Goal: Transaction & Acquisition: Purchase product/service

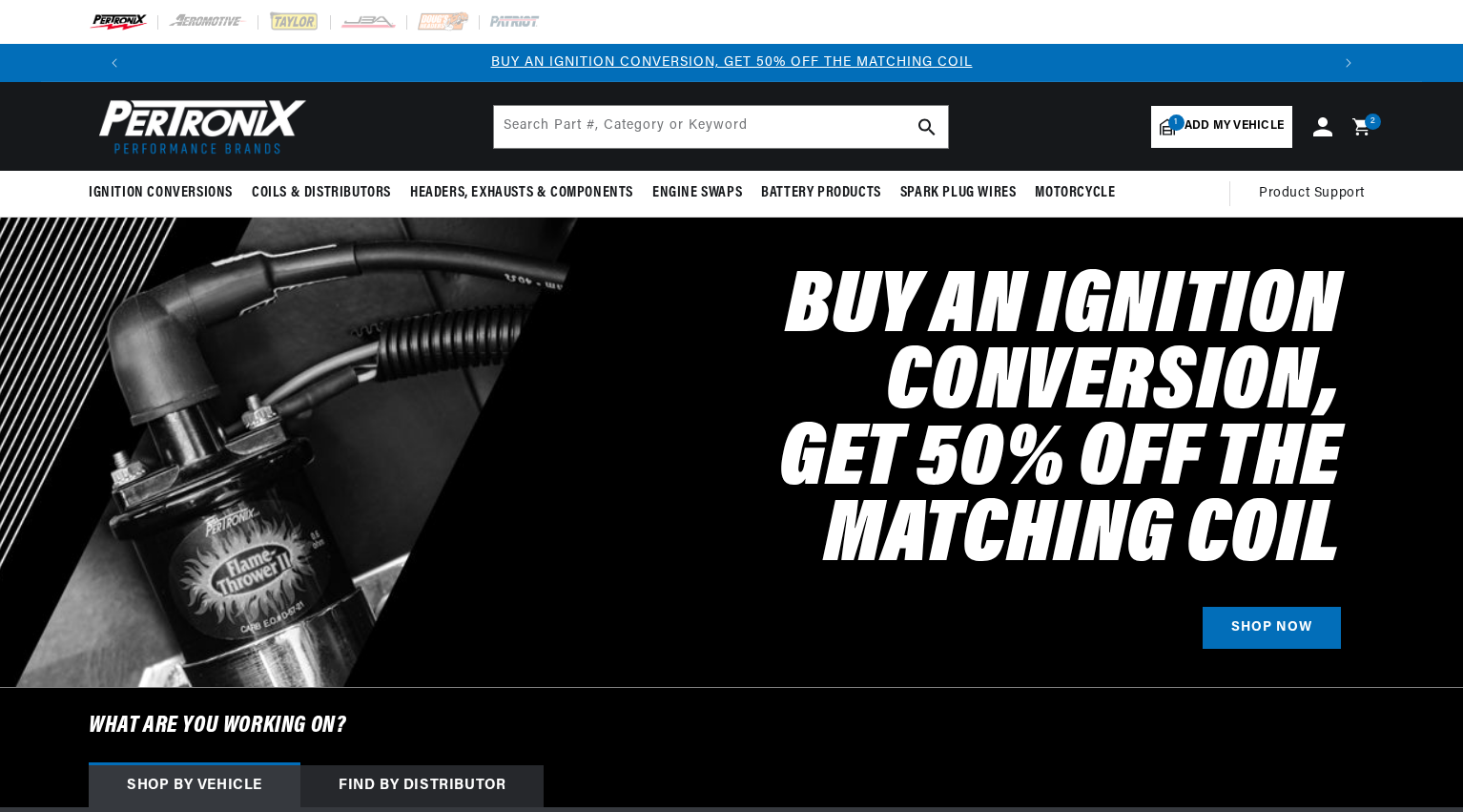
select select "1965"
select select "Chevrolet"
select select "Corvair"
click at [1359, 121] on icon at bounding box center [1360, 127] width 18 height 18
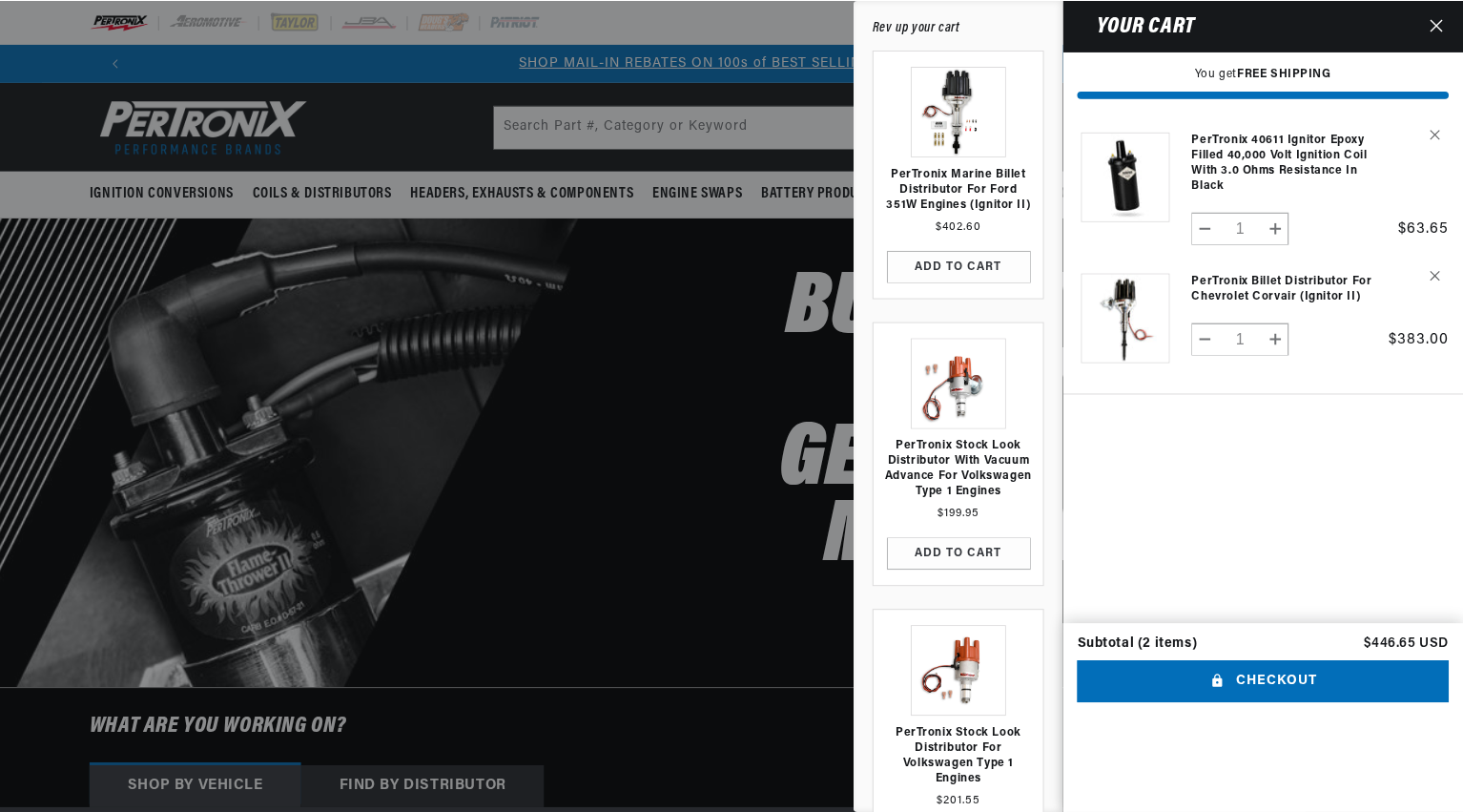
scroll to position [0, 2382]
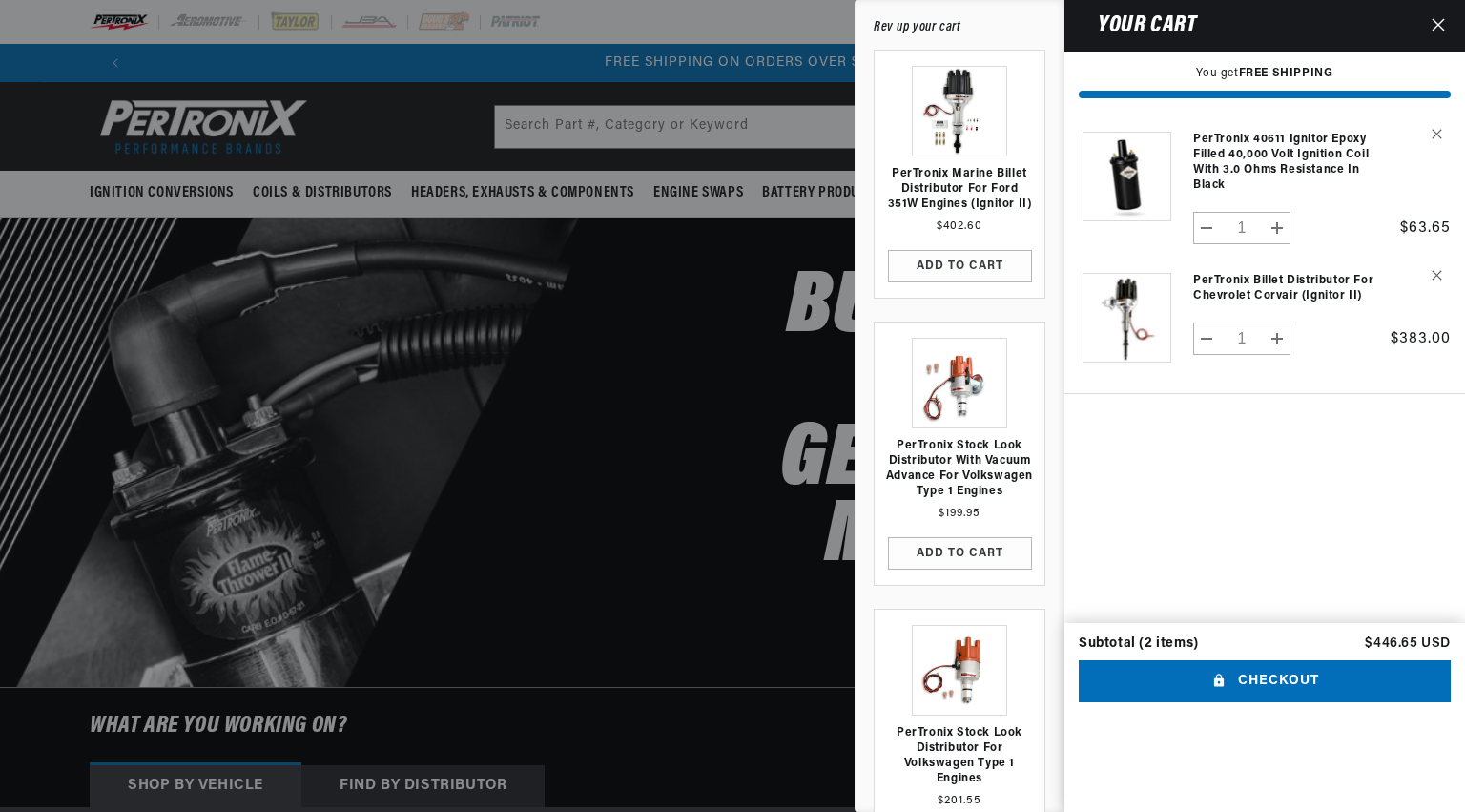
click at [1439, 20] on icon "Close" at bounding box center [1438, 24] width 13 height 13
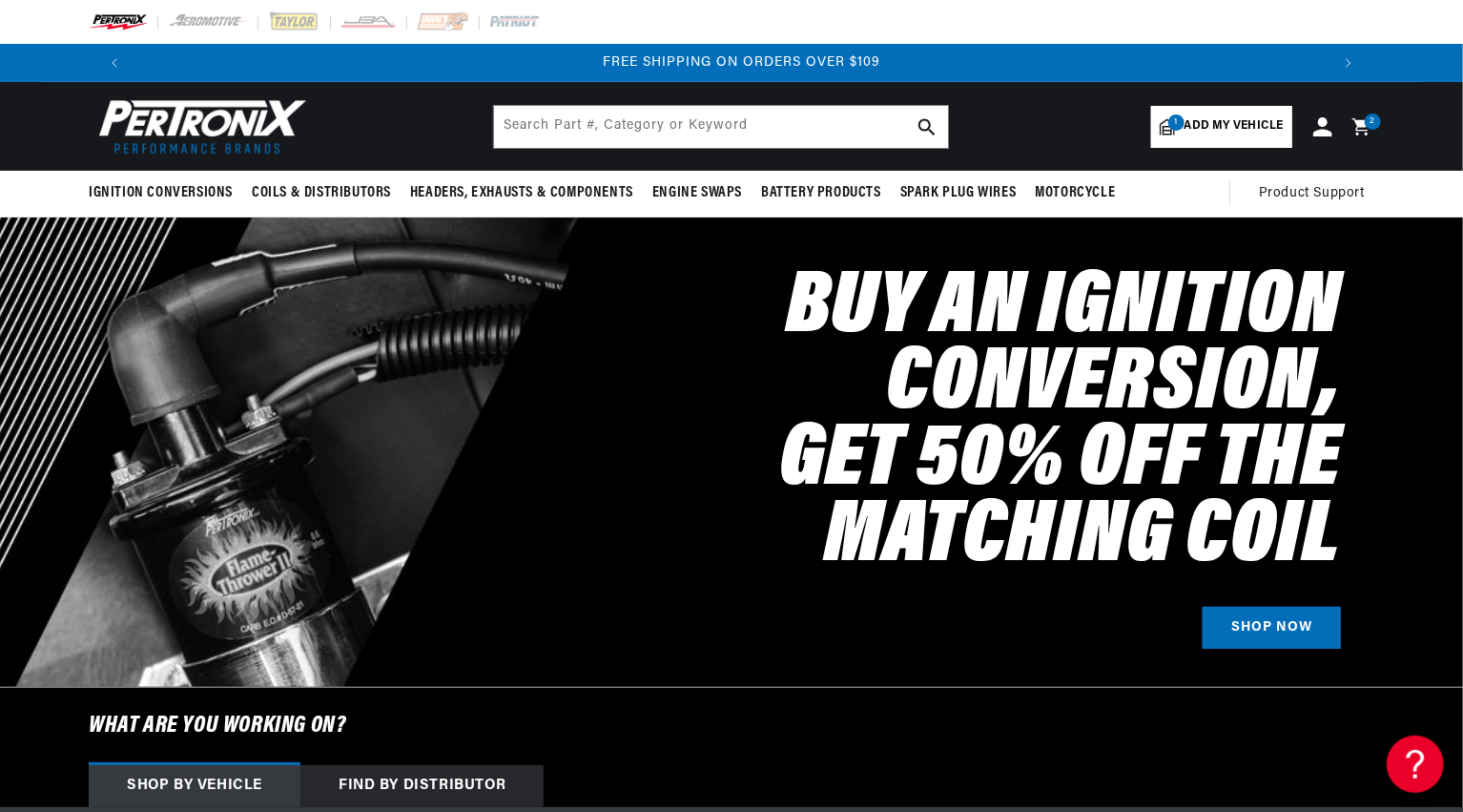
scroll to position [0, 0]
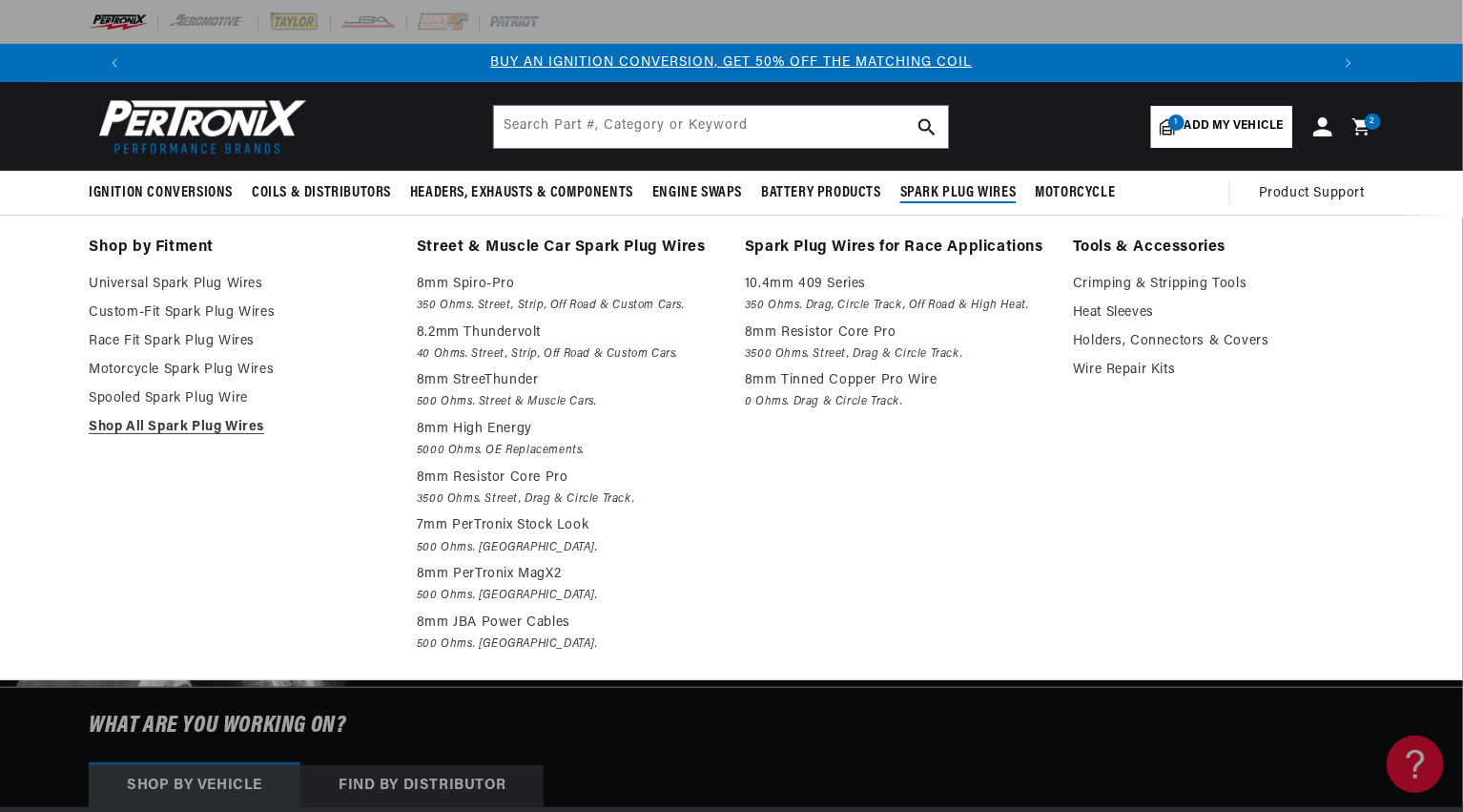
click at [963, 188] on span "Spark Plug Wires" at bounding box center [959, 193] width 117 height 20
click at [960, 189] on span "Spark Plug Wires" at bounding box center [959, 193] width 117 height 20
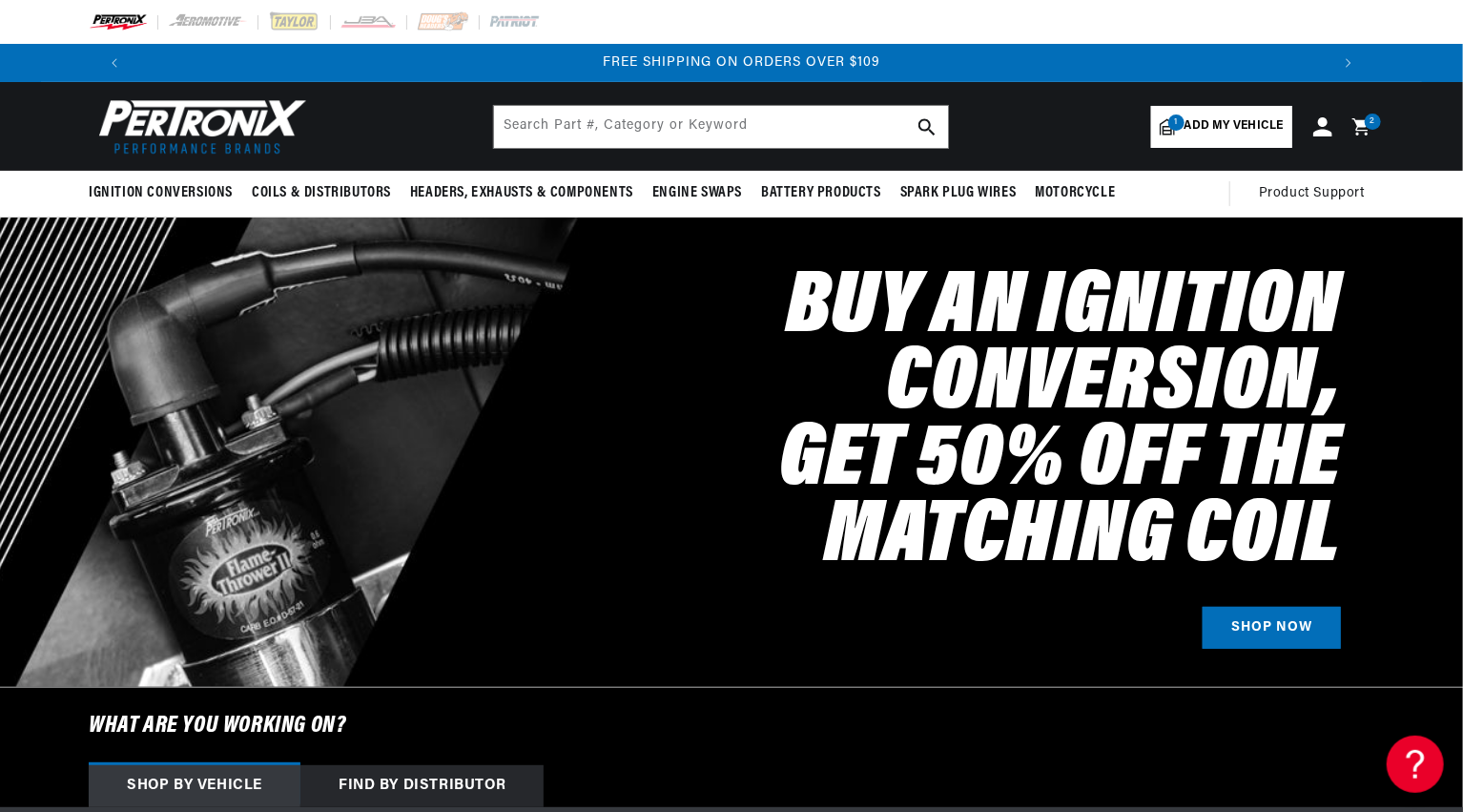
scroll to position [0, 0]
click at [1214, 126] on span "Add my vehicle" at bounding box center [1235, 127] width 100 height 18
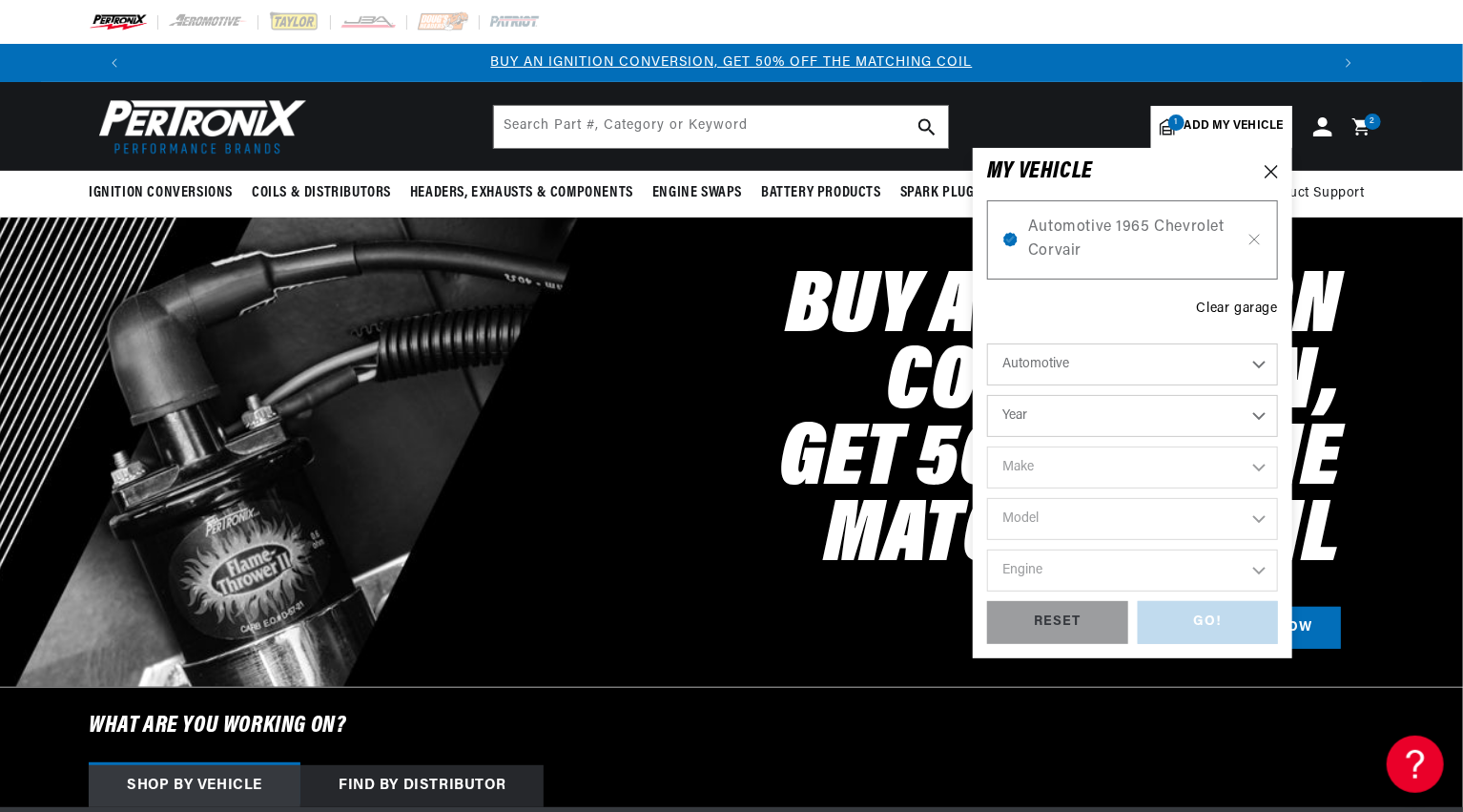
click at [1253, 414] on select "Year 2022 2021 2020 2019 2018 2017 2016 2015 2014 2013 2012 2011 2010 2009 2008…" at bounding box center [1133, 415] width 291 height 42
select select "1965"
click at [988, 395] on select "Year 2022 2021 2020 2019 2018 2017 2016 2015 2014 2013 2012 2011 2010 2009 2008…" at bounding box center [1133, 415] width 291 height 42
select select "1965"
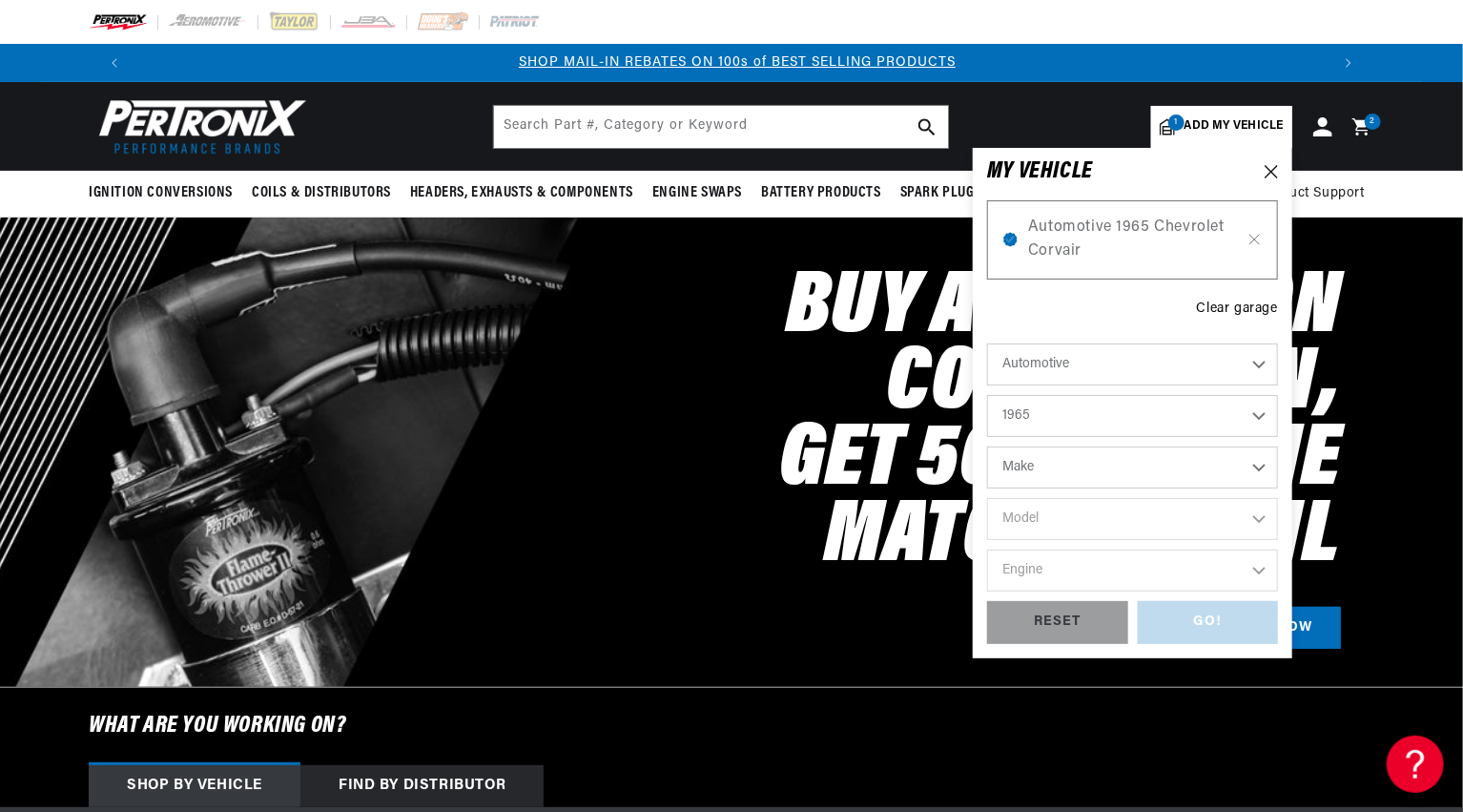
click at [1124, 464] on select "Make Alfa Romeo American Motors Aston Martin Austin Austin Healey Avanti Bentle…" at bounding box center [1133, 467] width 291 height 42
select select "Chevrolet"
click at [988, 446] on select "Make Alfa Romeo American Motors Aston Martin Austin Austin Healey Avanti Bentle…" at bounding box center [1133, 467] width 291 height 42
select select "Chevrolet"
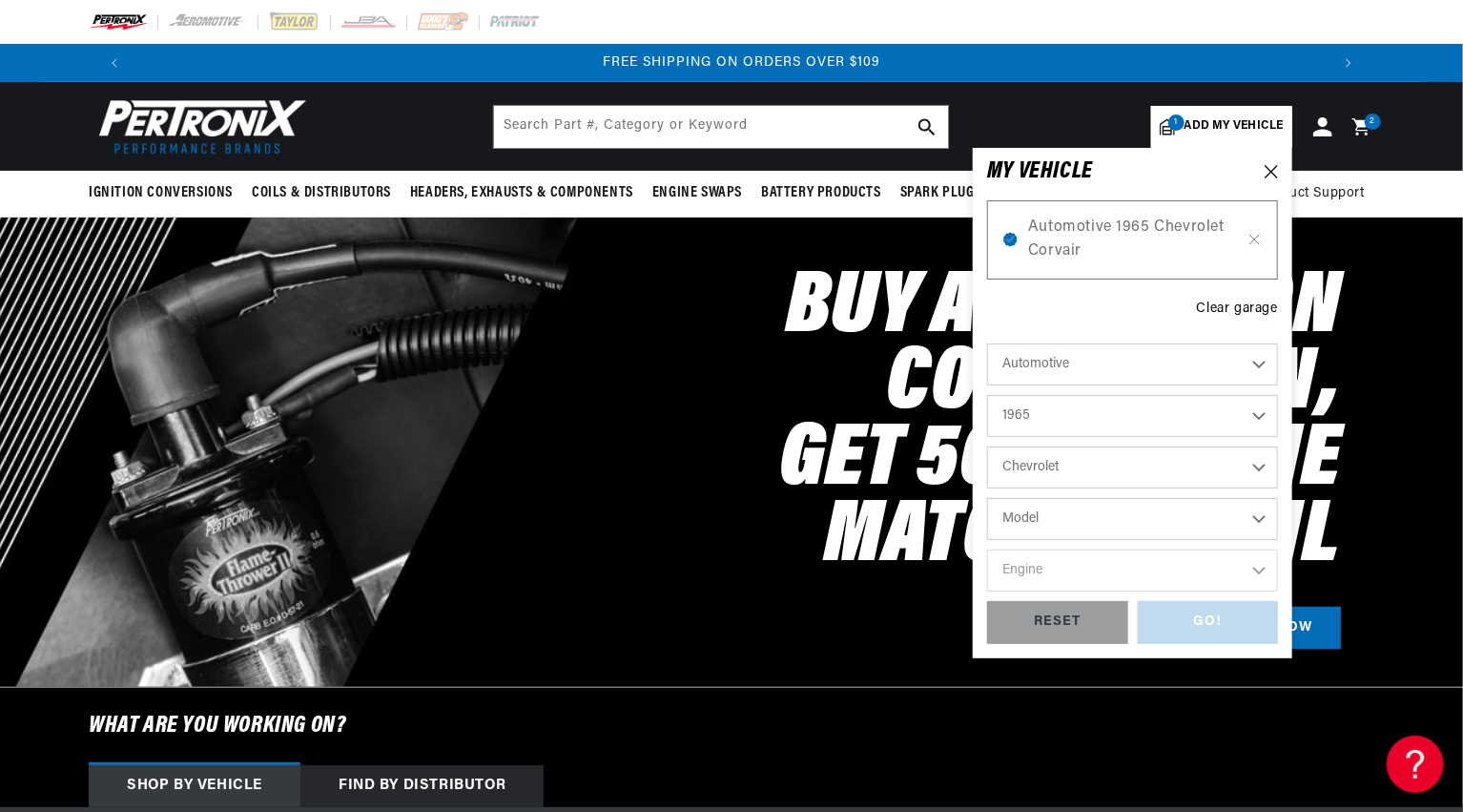
click at [1097, 520] on select "Model Bel Air Biscayne C10 Pickup C20 Pickup C30 Pickup C50 C60 C80 Chevelle Ch…" at bounding box center [1133, 519] width 291 height 42
select select "Corvair"
click at [988, 498] on select "Model Bel Air Biscayne C10 Pickup C20 Pickup C30 Pickup C50 C60 C80 Chevelle Ch…" at bounding box center [1133, 519] width 291 height 42
select select "Corvair"
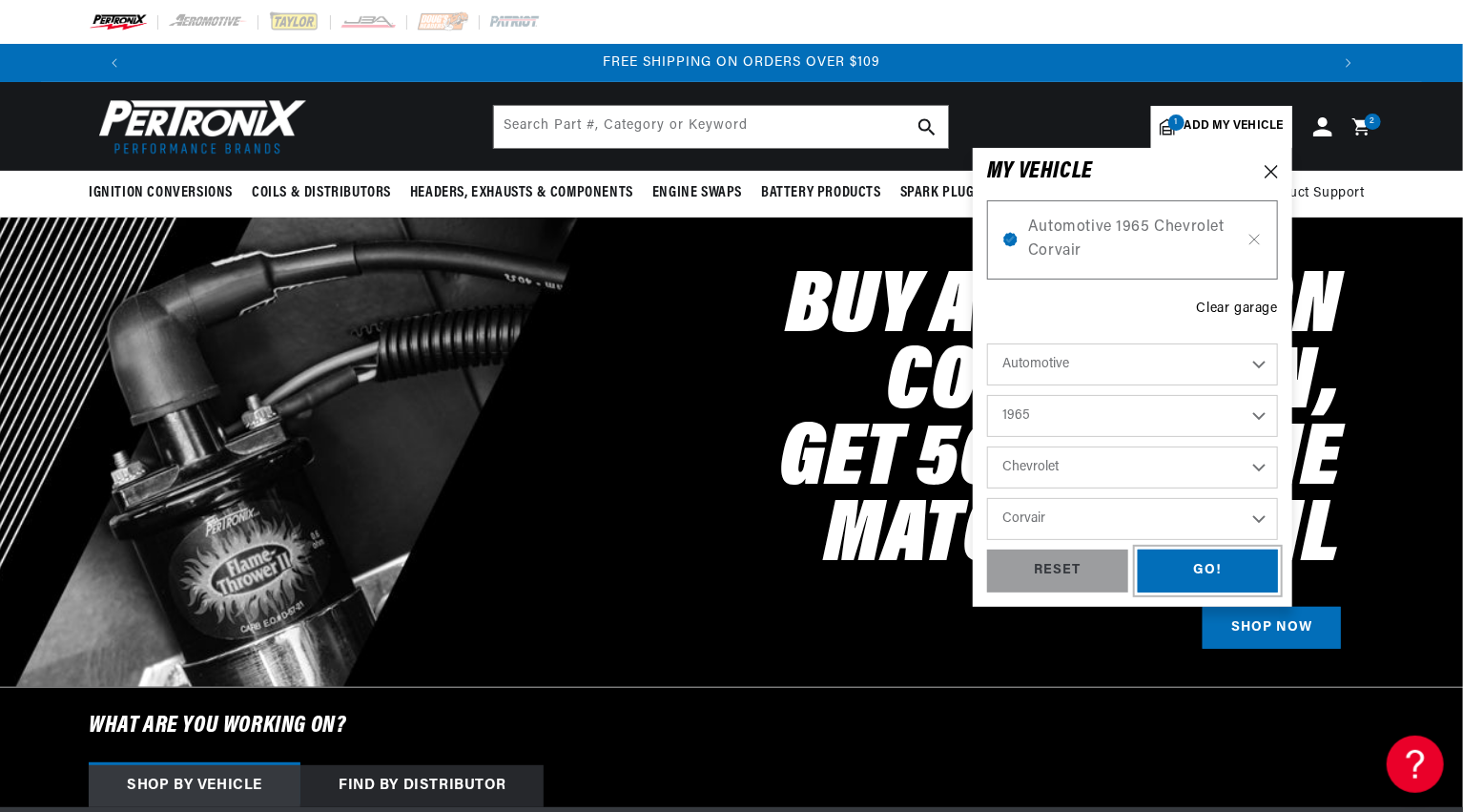
click at [1211, 571] on div "GO!" at bounding box center [1209, 570] width 142 height 43
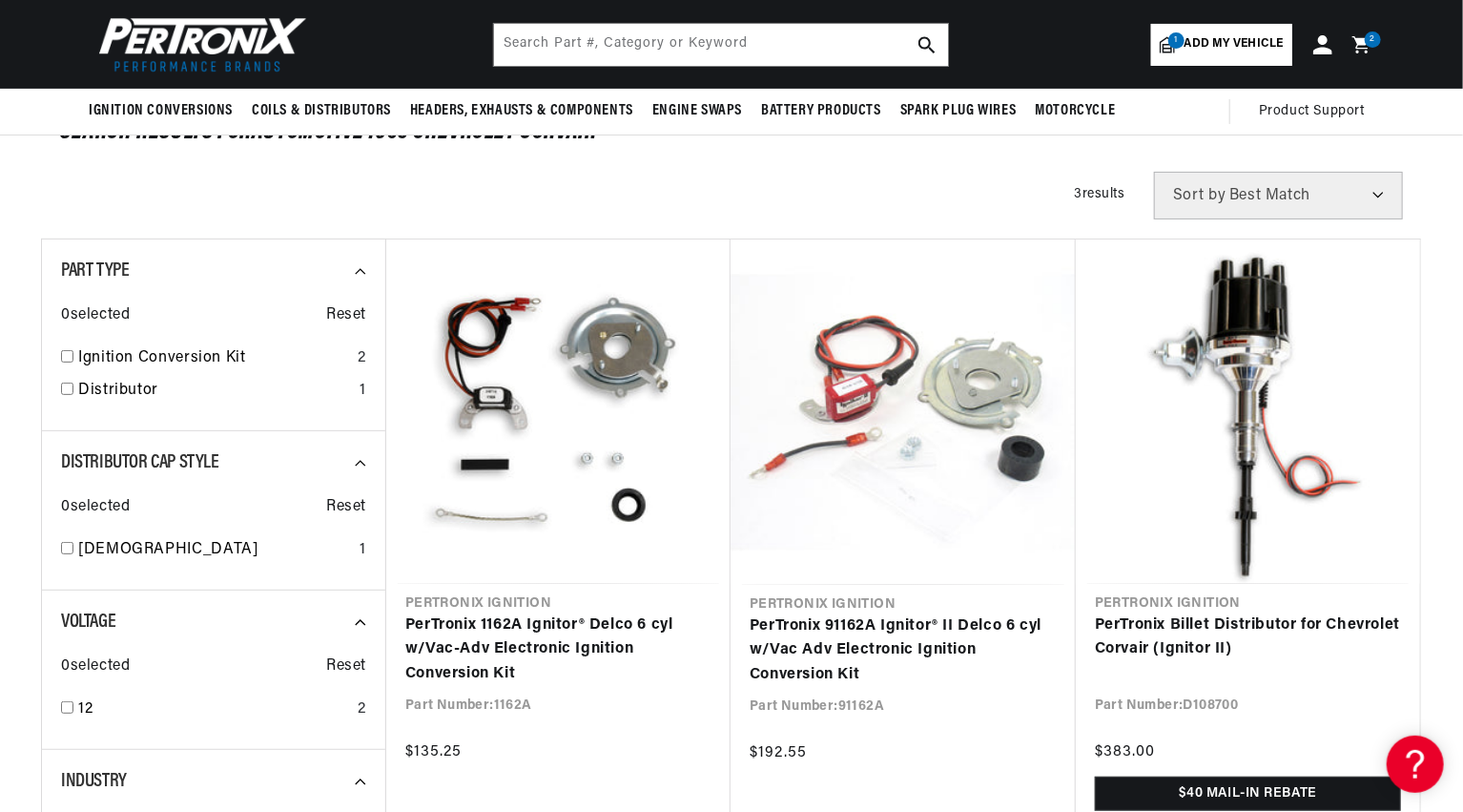
scroll to position [0, 2382]
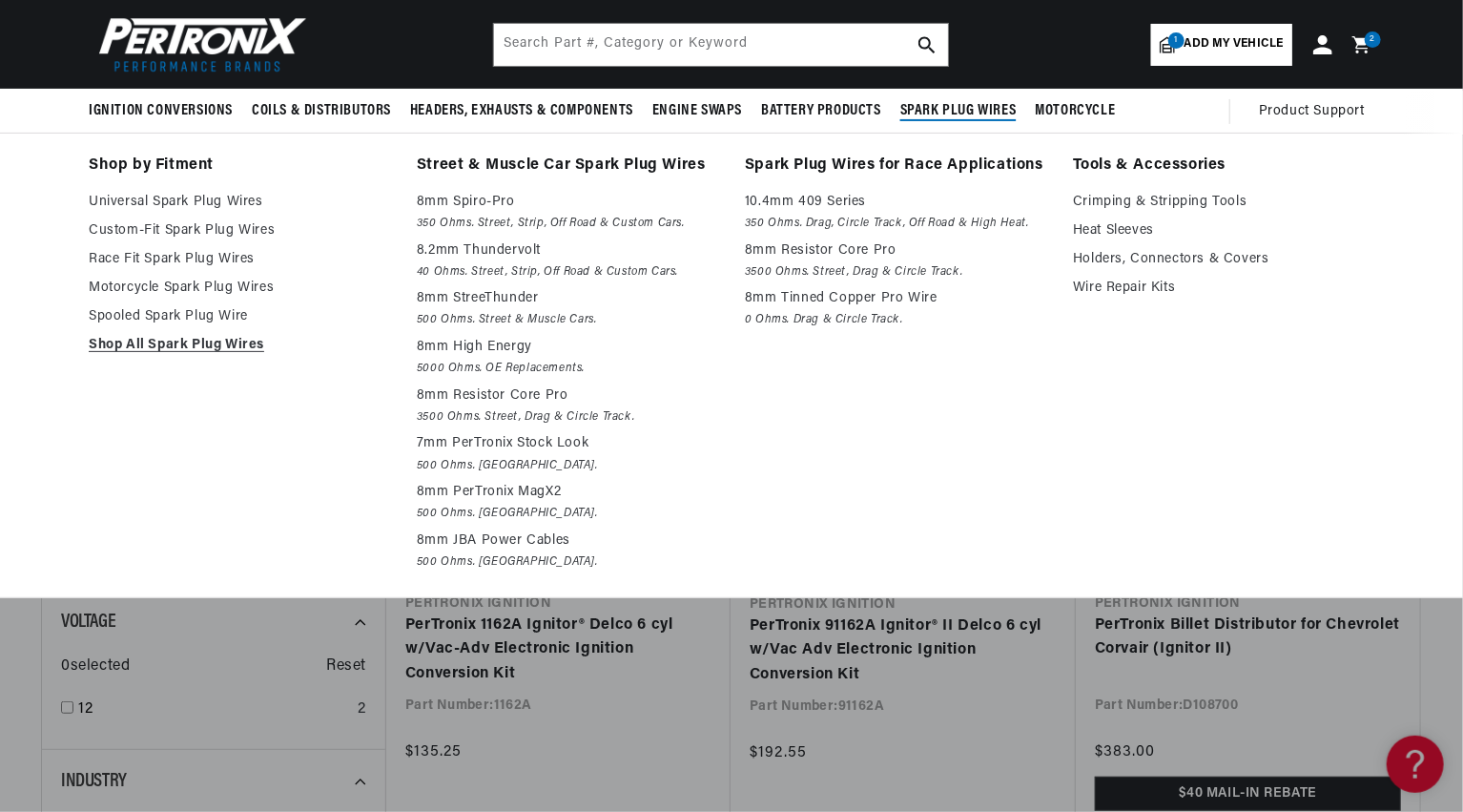
click at [964, 106] on span "Spark Plug Wires" at bounding box center [959, 111] width 117 height 20
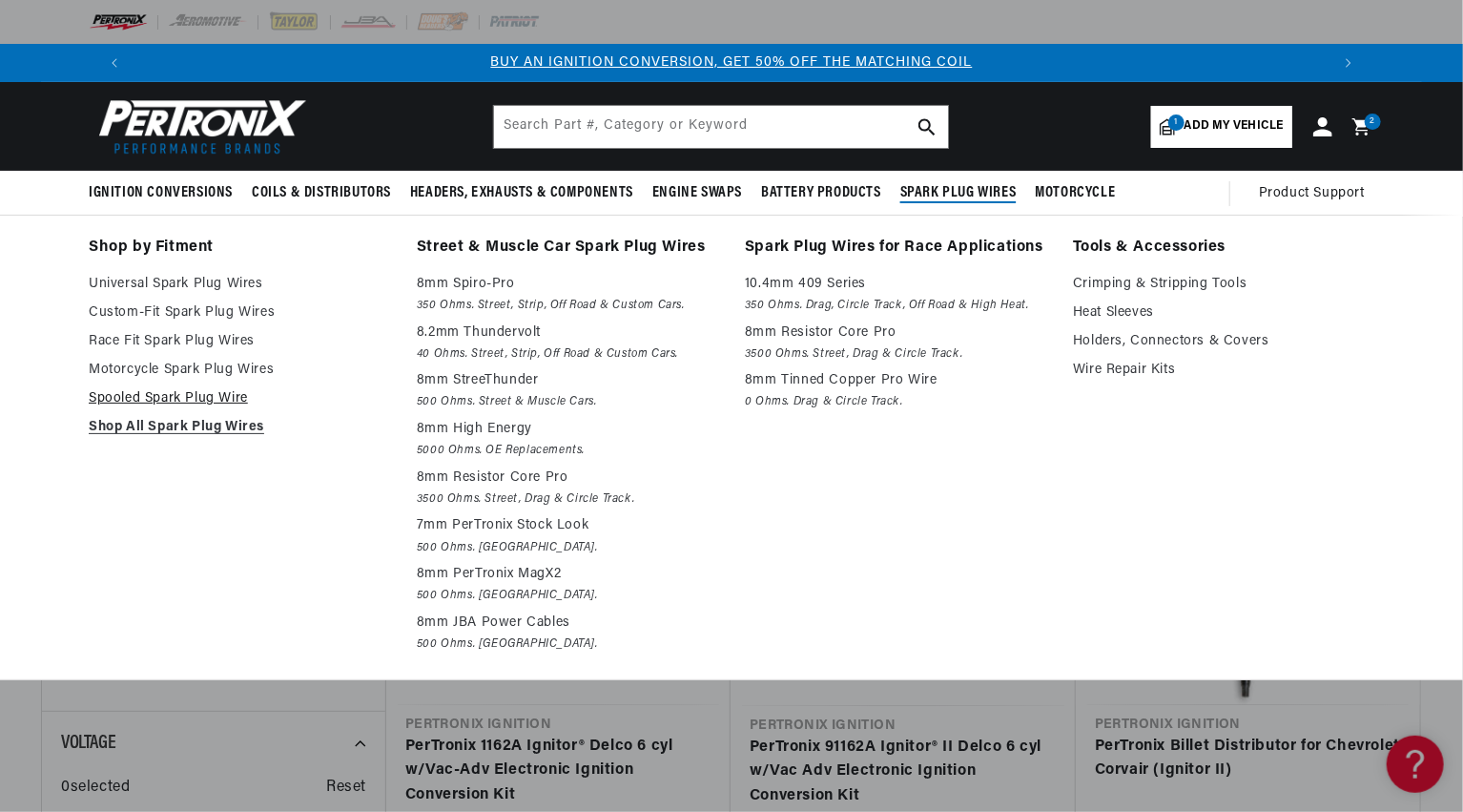
scroll to position [0, 1191]
click at [180, 428] on link "Shop All Spark Plug Wires" at bounding box center [239, 426] width 301 height 23
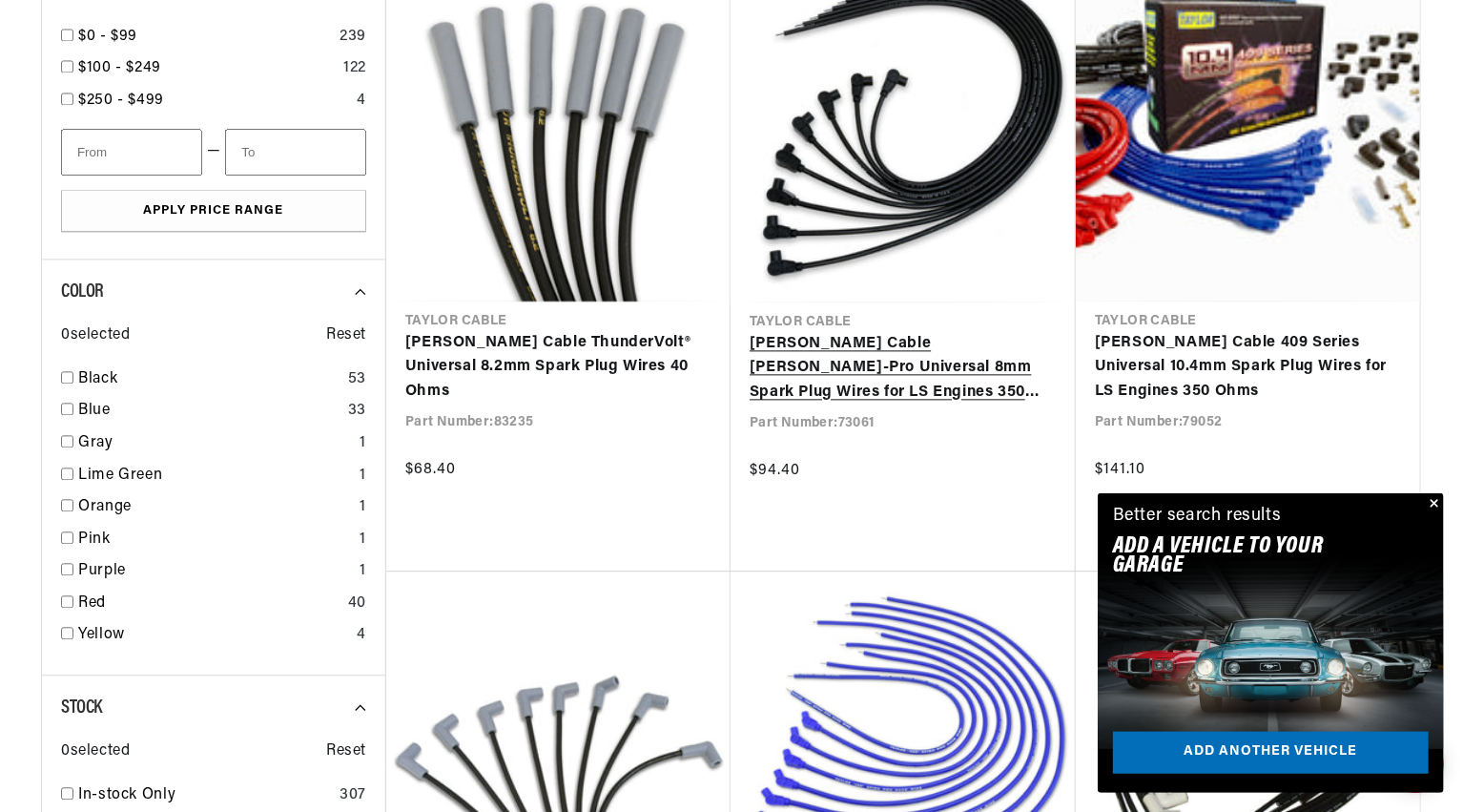
scroll to position [2312, 0]
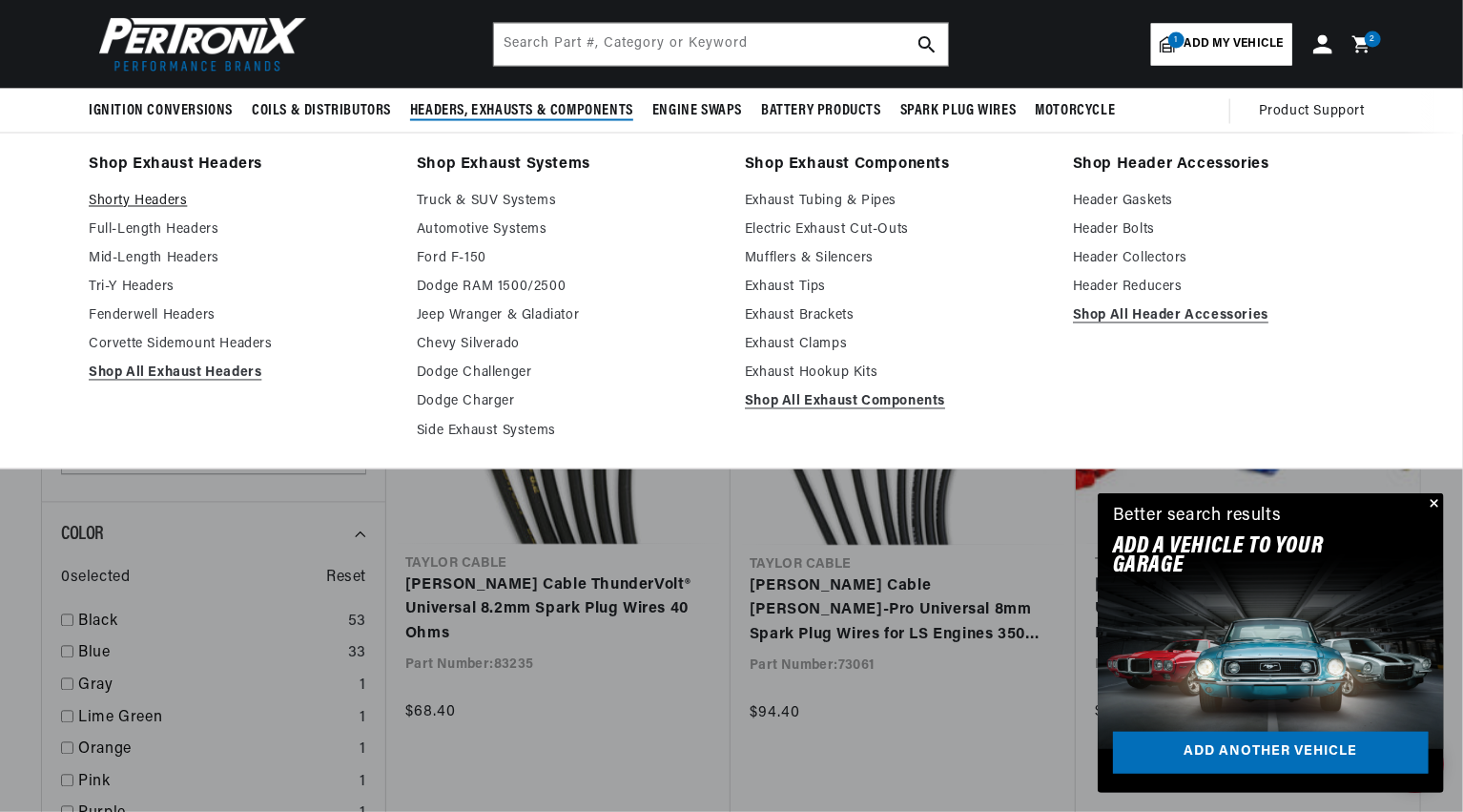
scroll to position [0, 2382]
